Goal: Obtain resource: Obtain resource

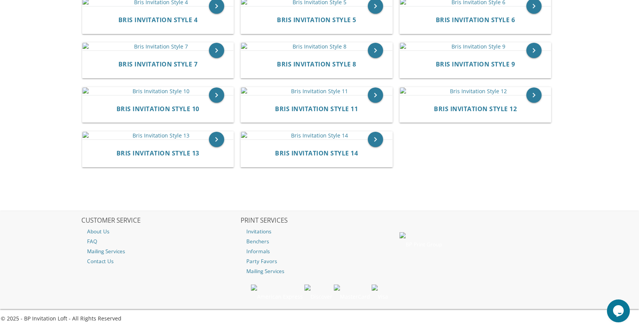
scroll to position [264, 0]
click at [517, 6] on img at bounding box center [475, 2] width 151 height 8
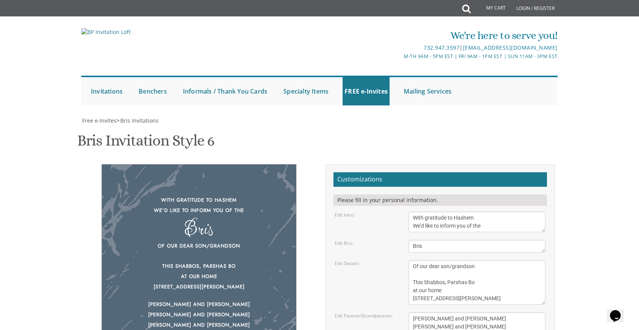
scroll to position [77, 0]
drag, startPoint x: 412, startPoint y: 204, endPoint x: 478, endPoint y: 206, distance: 65.7
click at [478, 260] on textarea "Of our dear son/grandson This Shabbos, Parshas Bo at our home [STREET_ADDRESS][…" at bounding box center [477, 282] width 137 height 45
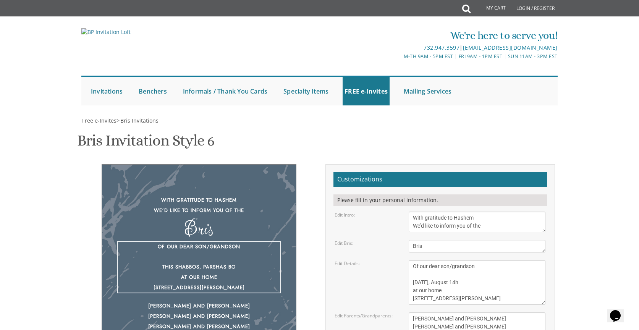
drag, startPoint x: 412, startPoint y: 213, endPoint x: 500, endPoint y: 224, distance: 88.9
click at [500, 260] on textarea "Of our dear son/grandson This Shabbos, Parshas Bo at our home [STREET_ADDRESS][…" at bounding box center [477, 282] width 137 height 45
type textarea "Of our dear son/grandson [DATE], August 14h"
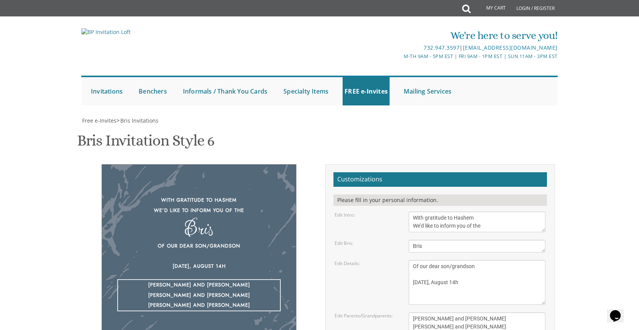
drag, startPoint x: 413, startPoint y: 241, endPoint x: 473, endPoint y: 262, distance: 63.8
click at [473, 313] on textarea "[PERSON_NAME] and [PERSON_NAME] [PERSON_NAME] and [PERSON_NAME] [PERSON_NAME] a…" at bounding box center [477, 327] width 137 height 29
type textarea "[PERSON_NAME] and [PERSON_NAME] and [PERSON_NAME] [PERSON_NAME] and [PERSON_NAM…"
